Goal: Task Accomplishment & Management: Use online tool/utility

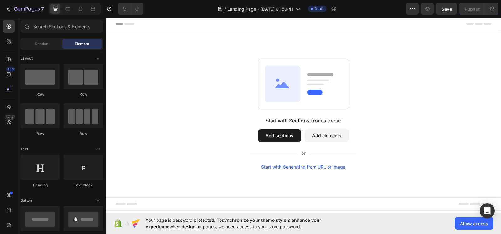
click at [333, 137] on button "Add elements" at bounding box center [327, 135] width 44 height 13
click at [326, 133] on button "Add elements" at bounding box center [327, 135] width 44 height 13
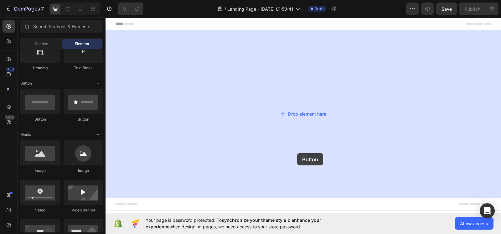
drag, startPoint x: 146, startPoint y: 124, endPoint x: 297, endPoint y: 153, distance: 153.7
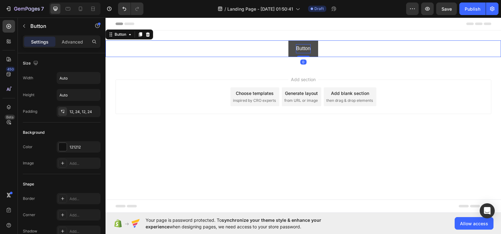
drag, startPoint x: 305, startPoint y: 56, endPoint x: 302, endPoint y: 52, distance: 5.1
click at [302, 52] on div "Button Button 0" at bounding box center [304, 48] width 396 height 17
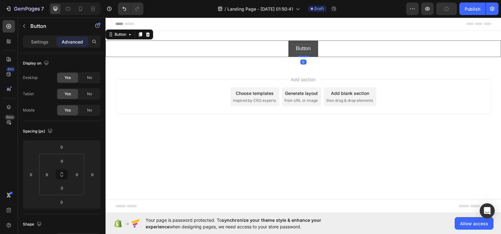
click at [308, 47] on p "Button" at bounding box center [303, 48] width 14 height 9
click at [315, 48] on button "Button" at bounding box center [302, 48] width 29 height 17
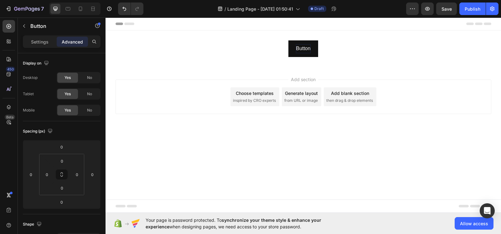
drag, startPoint x: 292, startPoint y: 52, endPoint x: 338, endPoint y: 53, distance: 45.7
click at [339, 53] on div "Button Button 0" at bounding box center [304, 48] width 396 height 17
click at [315, 52] on button "Button" at bounding box center [302, 48] width 29 height 17
click at [76, 174] on input "0" at bounding box center [76, 174] width 9 height 9
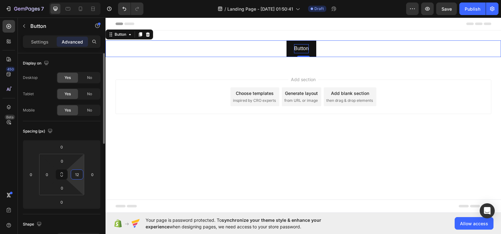
type input "1"
click at [44, 44] on p "Settings" at bounding box center [40, 42] width 18 height 7
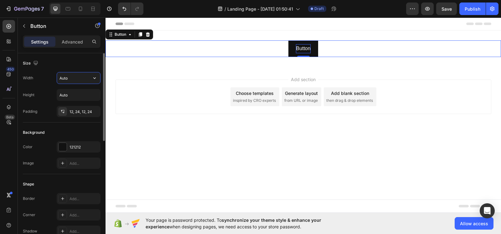
click at [88, 80] on input "Auto" at bounding box center [78, 77] width 43 height 11
click at [97, 76] on button "button" at bounding box center [94, 77] width 11 height 11
click at [85, 91] on input "Auto" at bounding box center [78, 94] width 43 height 11
click at [95, 94] on icon "button" at bounding box center [94, 95] width 6 height 6
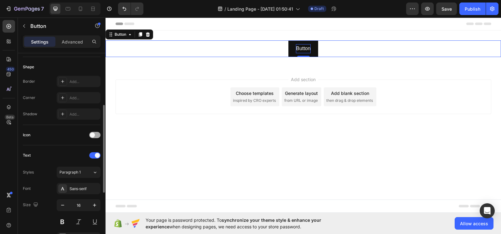
click at [100, 135] on div at bounding box center [94, 135] width 11 height 6
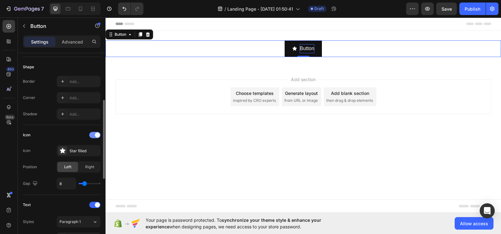
click at [94, 133] on div at bounding box center [94, 135] width 11 height 6
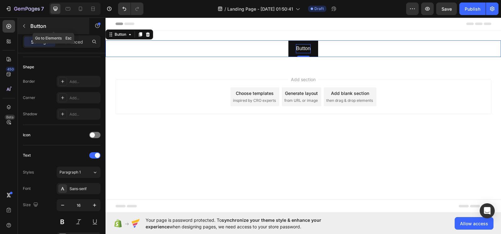
click at [27, 26] on button "button" at bounding box center [24, 26] width 10 height 10
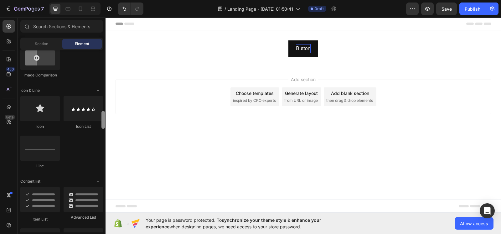
scroll to position [393, 0]
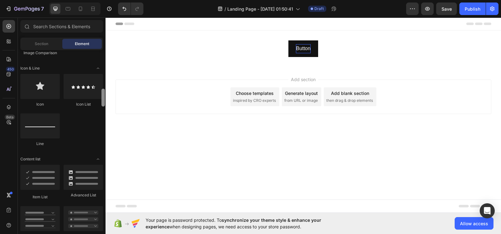
drag, startPoint x: 210, startPoint y: 110, endPoint x: 106, endPoint y: 127, distance: 105.1
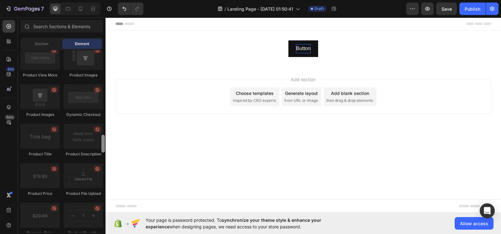
scroll to position [947, 0]
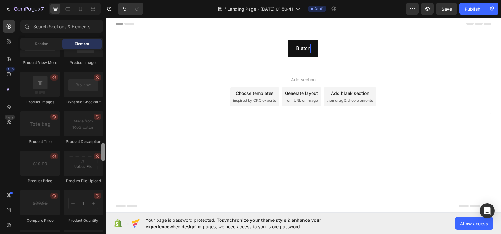
click at [103, 151] on div at bounding box center [102, 152] width 3 height 18
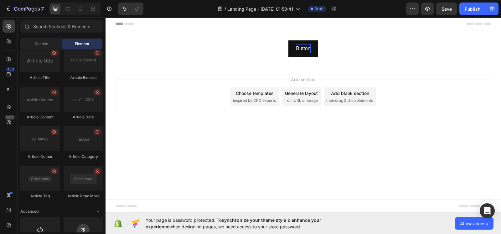
scroll to position [1674, 0]
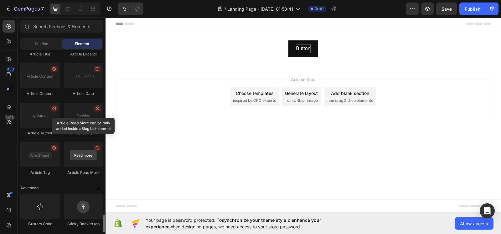
click at [89, 155] on div at bounding box center [83, 154] width 39 height 25
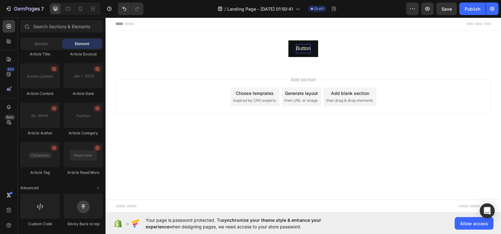
drag, startPoint x: 188, startPoint y: 173, endPoint x: 168, endPoint y: 151, distance: 30.6
click at [98, 148] on icon at bounding box center [97, 147] width 5 height 5
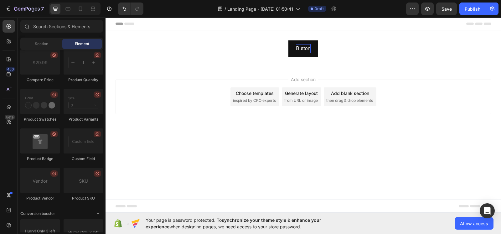
scroll to position [620, 0]
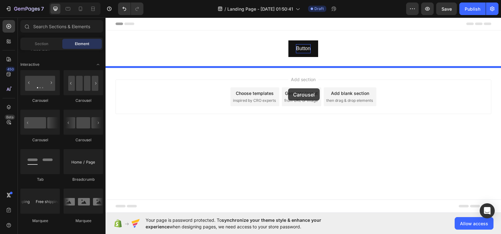
drag, startPoint x: 148, startPoint y: 109, endPoint x: 289, endPoint y: 86, distance: 143.2
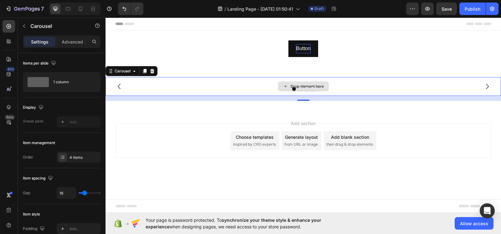
click at [335, 78] on div "Drop element here" at bounding box center [304, 86] width 396 height 19
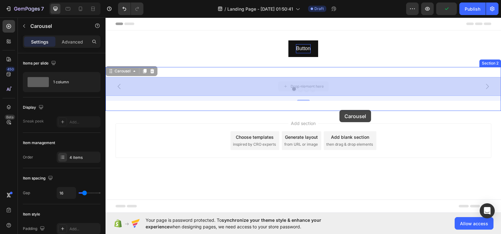
drag, startPoint x: 339, startPoint y: 92, endPoint x: 340, endPoint y: 111, distance: 18.2
click at [340, 111] on div "Header Button Button Section 1 Carousel 16 Drop element here Drop element here …" at bounding box center [304, 103] width 396 height 170
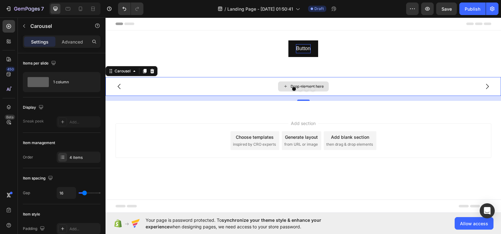
click at [338, 86] on div "Drop element here" at bounding box center [304, 86] width 396 height 19
click at [288, 85] on icon at bounding box center [285, 86] width 5 height 5
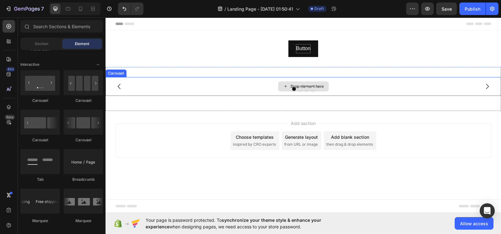
click at [287, 86] on icon at bounding box center [285, 86] width 5 height 5
click at [284, 86] on icon at bounding box center [285, 86] width 5 height 5
click at [488, 85] on icon "Carousel Next Arrow" at bounding box center [488, 87] width 8 height 8
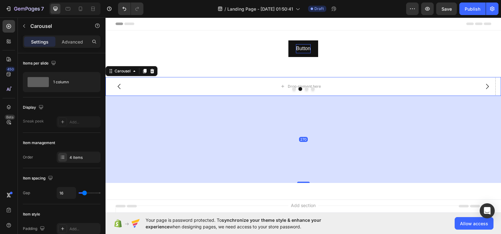
drag, startPoint x: 304, startPoint y: 100, endPoint x: 300, endPoint y: 183, distance: 83.4
click at [300, 183] on div at bounding box center [303, 182] width 13 height 1
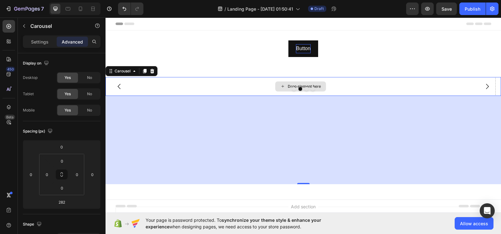
click at [303, 85] on div "Drop element here Drop element here Drop element here Drop element here Carouse…" at bounding box center [304, 86] width 396 height 19
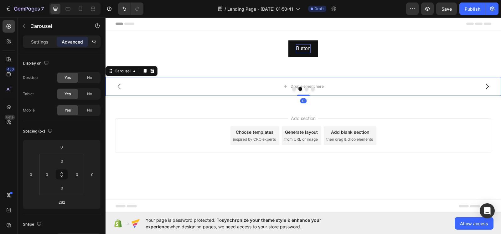
drag, startPoint x: 301, startPoint y: 184, endPoint x: 312, endPoint y: 79, distance: 105.5
click at [302, 73] on div "Drop element here Drop element here Drop element here Drop element here Carouse…" at bounding box center [304, 86] width 396 height 39
type input "0"
click at [339, 82] on div "Drop element here" at bounding box center [304, 86] width 396 height 19
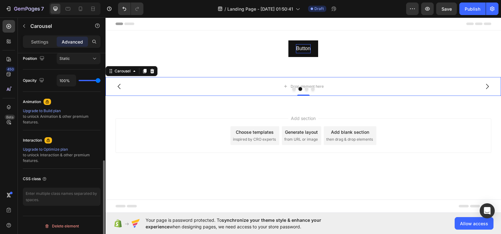
scroll to position [236, 0]
type input "81%"
type input "81"
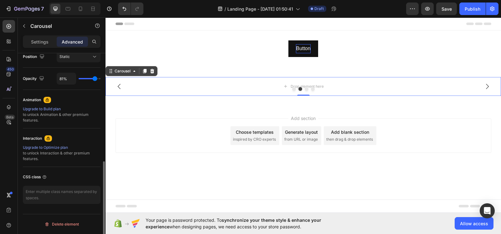
type input "63%"
drag, startPoint x: 98, startPoint y: 79, endPoint x: 89, endPoint y: 80, distance: 9.5
type input "46"
click at [89, 79] on input "range" at bounding box center [90, 78] width 22 height 1
type input "56%"
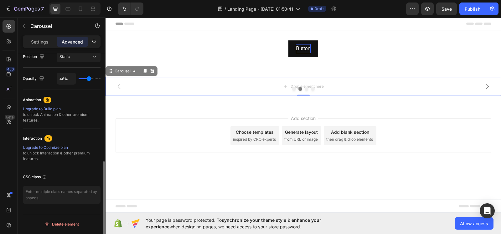
type input "56"
type input "100%"
drag, startPoint x: 89, startPoint y: 80, endPoint x: 138, endPoint y: 80, distance: 48.9
type input "100"
click at [101, 79] on input "range" at bounding box center [90, 78] width 22 height 1
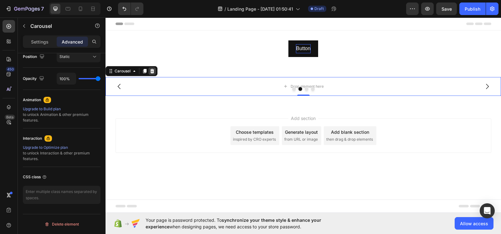
click at [152, 70] on icon at bounding box center [152, 71] width 4 height 4
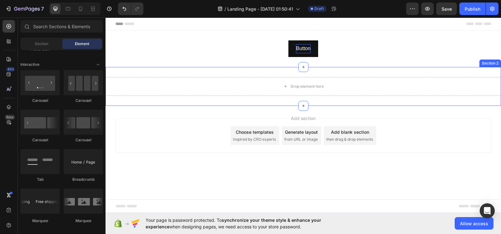
scroll to position [620, 0]
click at [315, 86] on div "Drop element here" at bounding box center [307, 86] width 33 height 5
click at [346, 91] on div "Drop element here" at bounding box center [304, 86] width 396 height 19
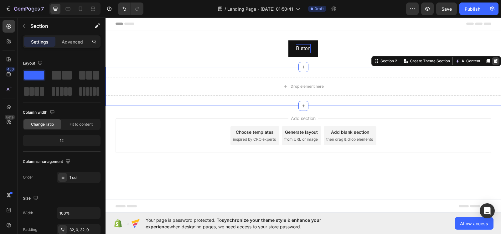
click at [498, 62] on div at bounding box center [496, 61] width 8 height 8
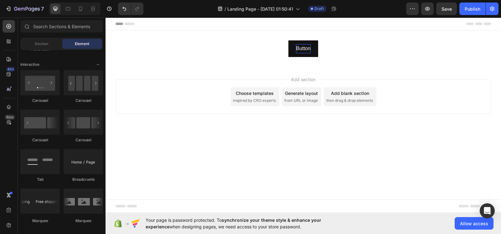
click at [348, 101] on span "then drag & drop elements" at bounding box center [349, 101] width 47 height 6
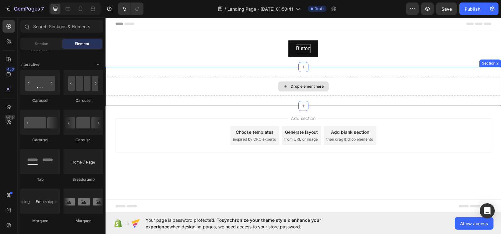
click at [229, 87] on div "Drop element here" at bounding box center [304, 86] width 396 height 19
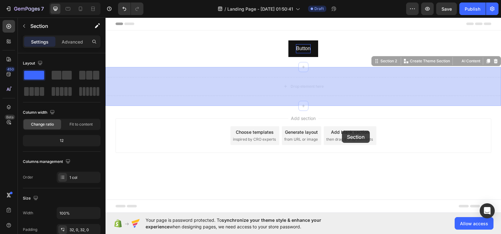
drag, startPoint x: 342, startPoint y: 94, endPoint x: 342, endPoint y: 132, distance: 37.3
click at [342, 132] on div "Header Button Button Section 1 Section 2 You can create reusable sections Creat…" at bounding box center [304, 100] width 396 height 165
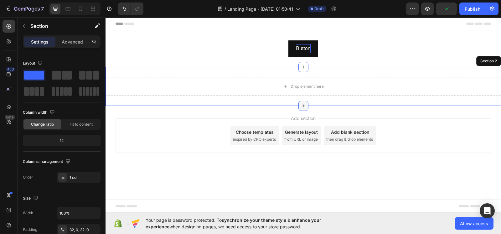
click at [302, 106] on icon at bounding box center [303, 105] width 5 height 5
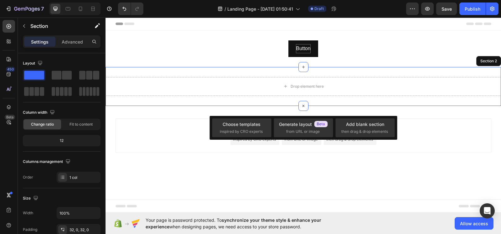
click at [426, 122] on div "Add section Choose templates inspired by CRO experts Generate layout from URL o…" at bounding box center [304, 135] width 376 height 34
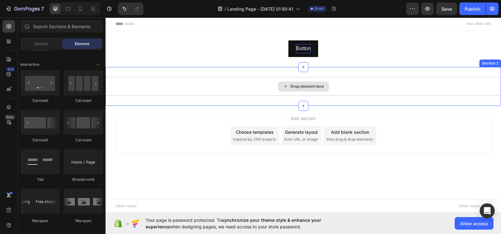
click at [331, 86] on div "Drop element here" at bounding box center [304, 86] width 396 height 19
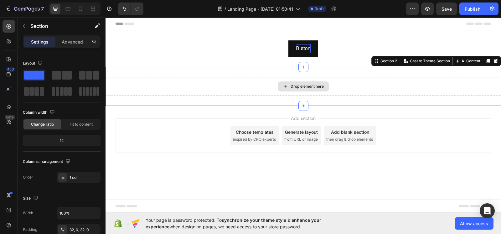
click at [297, 87] on div "Drop element here" at bounding box center [307, 86] width 33 height 5
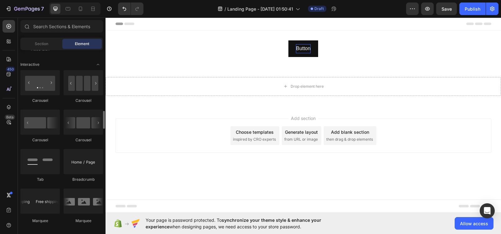
click at [41, 95] on div "Carousel" at bounding box center [39, 86] width 39 height 33
click at [37, 87] on div at bounding box center [39, 82] width 39 height 25
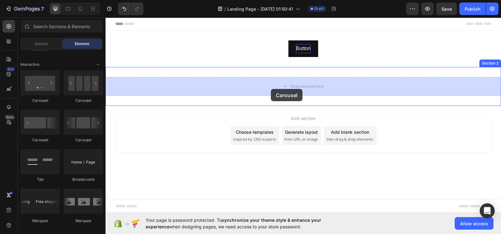
drag, startPoint x: 168, startPoint y: 107, endPoint x: 284, endPoint y: 86, distance: 117.5
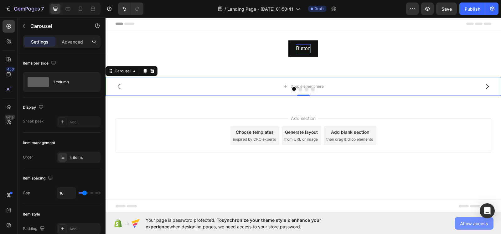
click at [473, 223] on span "Allow access" at bounding box center [474, 223] width 28 height 7
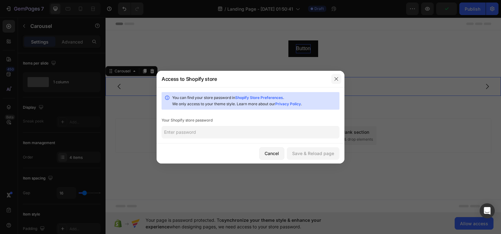
click at [336, 81] on button "button" at bounding box center [336, 79] width 10 height 10
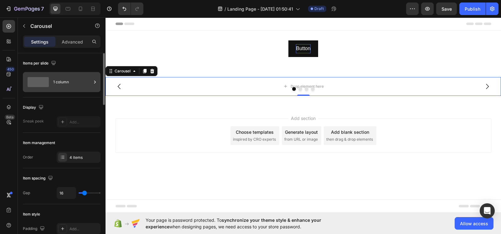
click at [46, 85] on span at bounding box center [38, 82] width 21 height 10
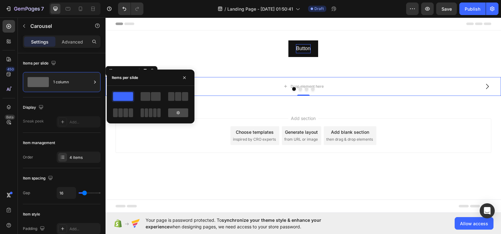
click at [170, 113] on div at bounding box center [178, 112] width 20 height 9
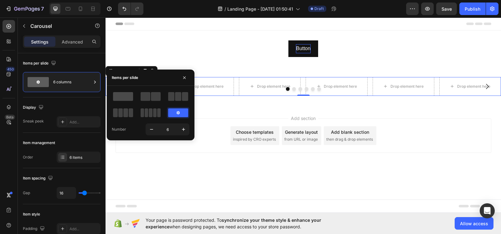
click at [117, 97] on span at bounding box center [123, 96] width 20 height 9
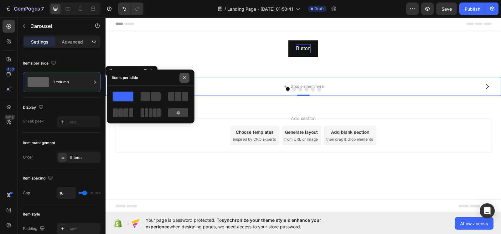
click at [184, 79] on icon "button" at bounding box center [184, 77] width 5 height 5
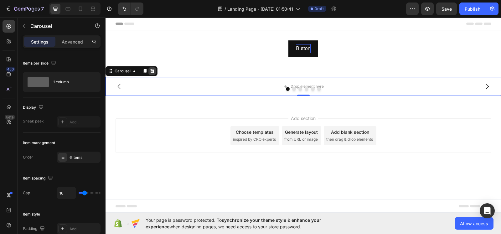
click at [152, 72] on icon at bounding box center [152, 71] width 4 height 4
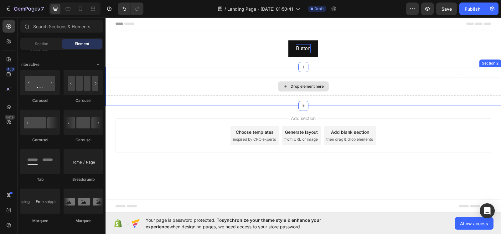
click at [363, 86] on div "Drop element here" at bounding box center [304, 86] width 396 height 19
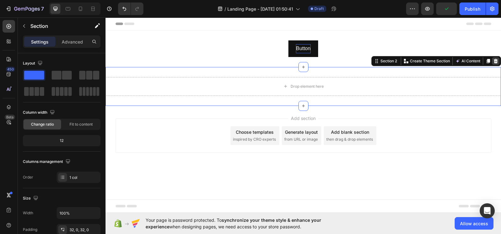
click at [497, 62] on icon at bounding box center [496, 61] width 4 height 4
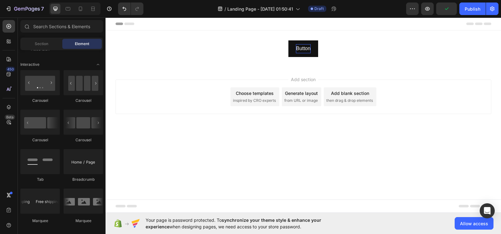
click at [349, 98] on span "then drag & drop elements" at bounding box center [349, 101] width 47 height 6
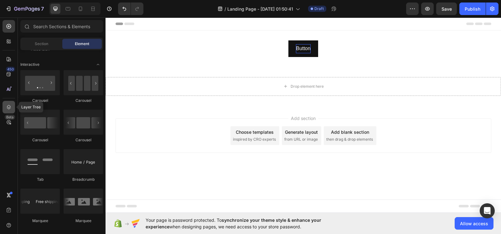
click at [10, 107] on icon at bounding box center [9, 107] width 6 height 6
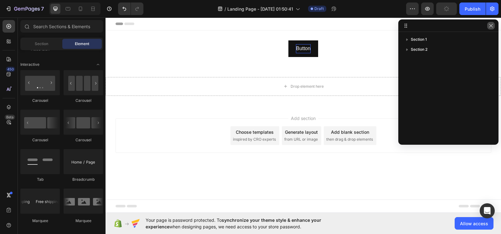
click at [491, 27] on icon "button" at bounding box center [491, 25] width 5 height 5
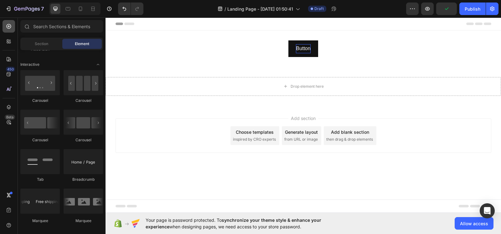
click at [8, 27] on icon at bounding box center [9, 26] width 6 height 6
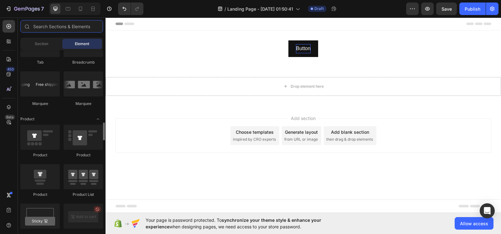
scroll to position [854, 0]
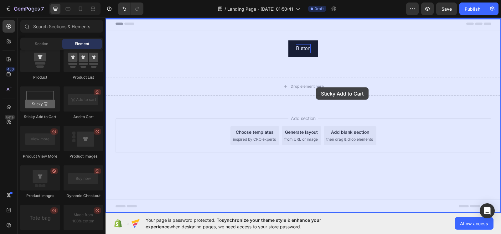
drag, startPoint x: 144, startPoint y: 121, endPoint x: 316, endPoint y: 87, distance: 174.9
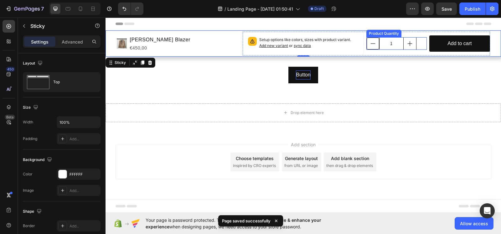
click at [375, 43] on icon "decrement" at bounding box center [373, 43] width 6 height 6
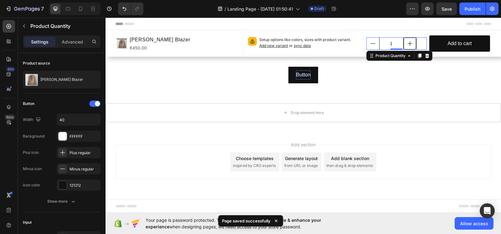
click at [411, 42] on icon "increment" at bounding box center [410, 43] width 6 height 6
click at [371, 44] on icon "decrement" at bounding box center [373, 43] width 5 height 0
type input "1"
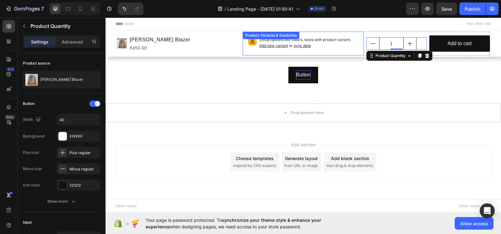
click at [305, 42] on div "Setup options like colors, sizes with product variant. Add new variant or sync …" at bounding box center [303, 44] width 121 height 24
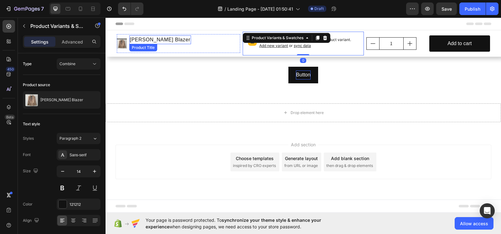
click at [191, 44] on h1 "[PERSON_NAME] Blazer" at bounding box center [160, 39] width 62 height 9
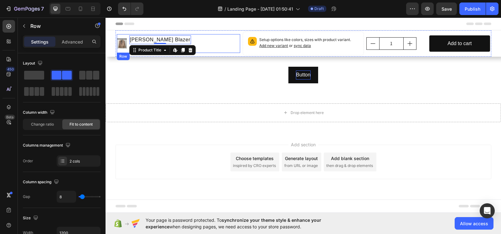
click at [203, 49] on div "Product Images [PERSON_NAME] Blazer Product Title Edit content in Shopify 0 €45…" at bounding box center [179, 43] width 124 height 19
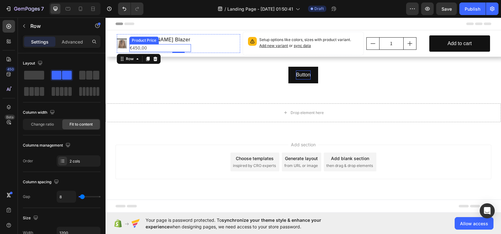
click at [148, 48] on div "€450,00" at bounding box center [160, 48] width 62 height 8
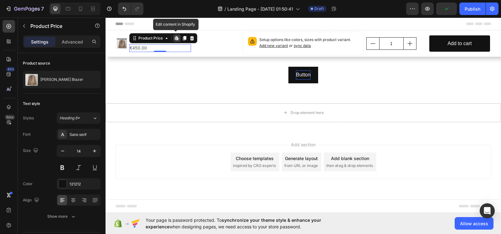
click at [176, 38] on icon at bounding box center [176, 38] width 3 height 4
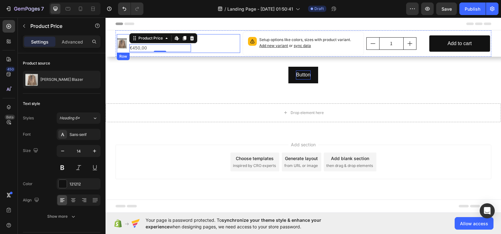
click at [230, 35] on div "Product Images [PERSON_NAME] Blazer Product Title €450,00 Product Price Edit co…" at bounding box center [179, 43] width 124 height 19
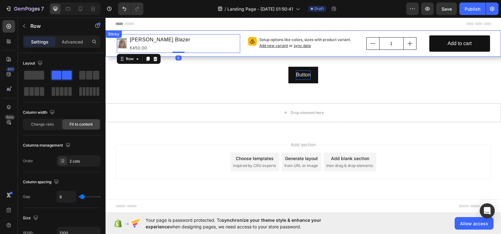
click at [499, 46] on div "Product Images [PERSON_NAME] Blazer Product Title €450,00 Product Price Product…" at bounding box center [304, 43] width 396 height 26
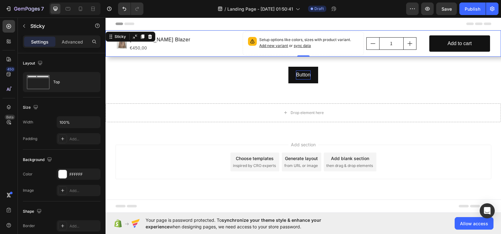
click at [150, 35] on icon at bounding box center [150, 36] width 4 height 4
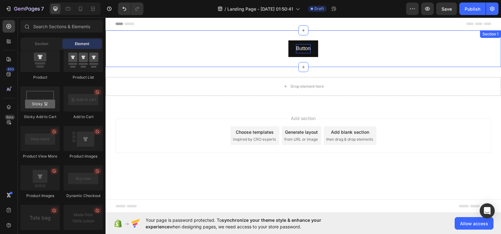
click at [353, 50] on div "Button Button" at bounding box center [304, 48] width 396 height 17
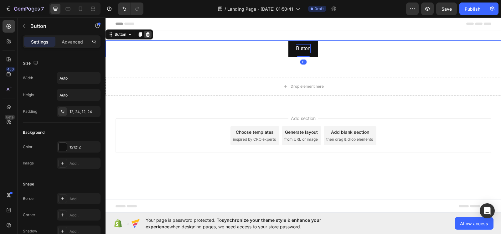
click at [146, 34] on icon at bounding box center [147, 34] width 5 height 5
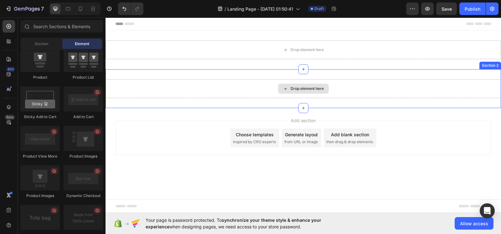
click at [359, 86] on div "Drop element here" at bounding box center [304, 88] width 396 height 19
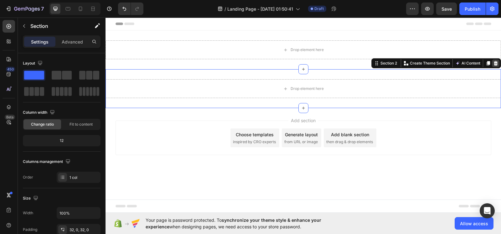
click at [498, 64] on div at bounding box center [496, 64] width 8 height 8
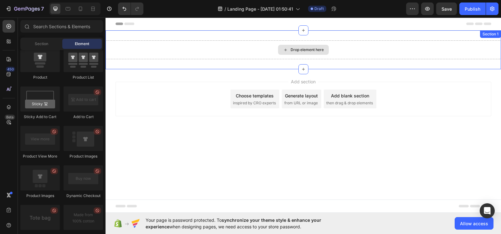
click at [395, 46] on div "Drop element here" at bounding box center [304, 49] width 396 height 19
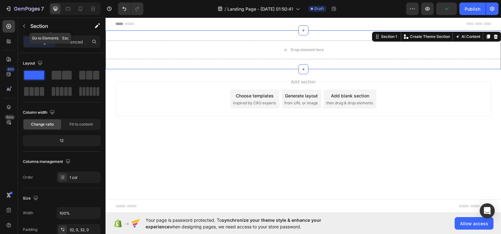
drag, startPoint x: 27, startPoint y: 28, endPoint x: 24, endPoint y: 36, distance: 8.1
click at [26, 27] on button "button" at bounding box center [24, 26] width 10 height 10
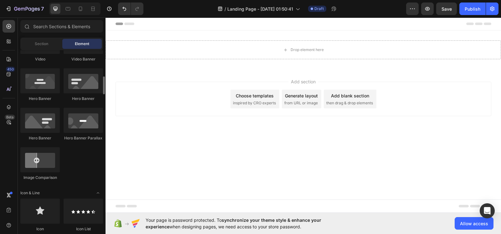
scroll to position [0, 0]
